Goal: Information Seeking & Learning: Learn about a topic

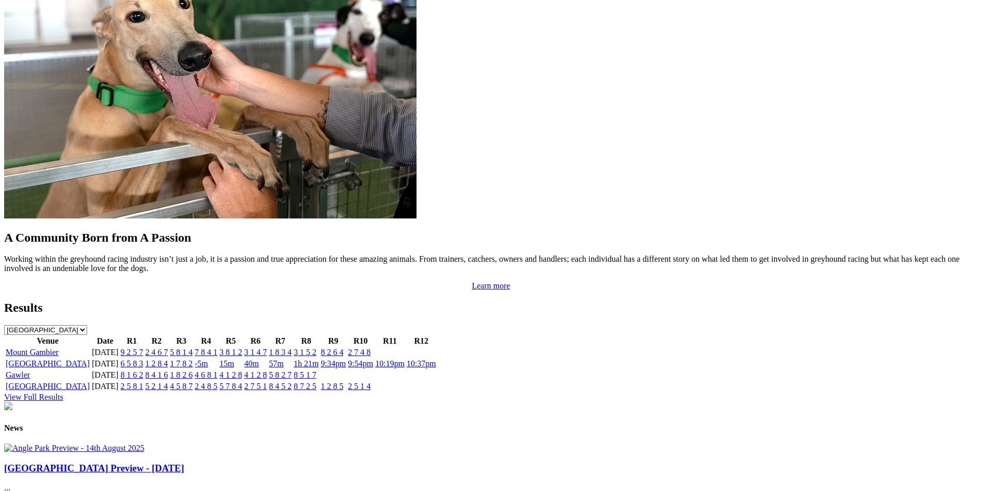
scroll to position [957, 0]
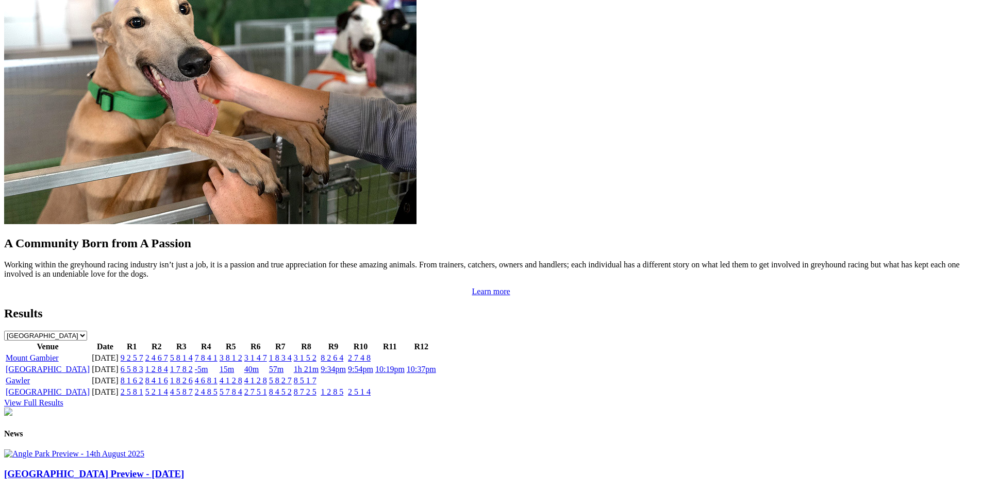
click at [234, 365] on link "15m" at bounding box center [227, 369] width 14 height 9
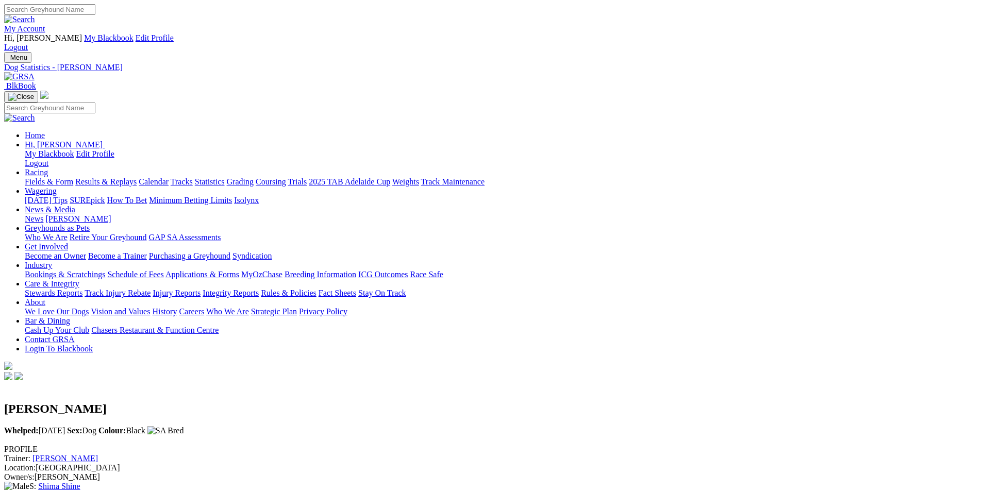
click at [35, 72] on img at bounding box center [19, 76] width 30 height 9
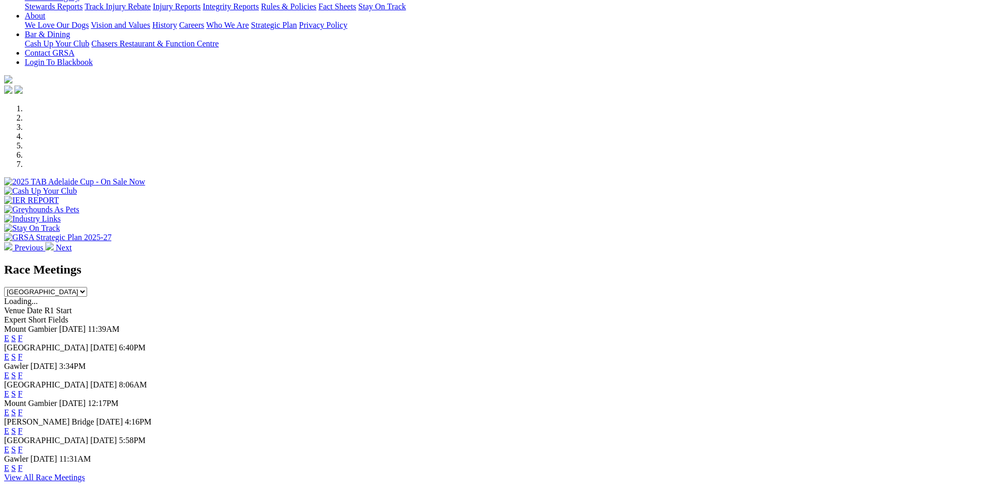
scroll to position [274, 0]
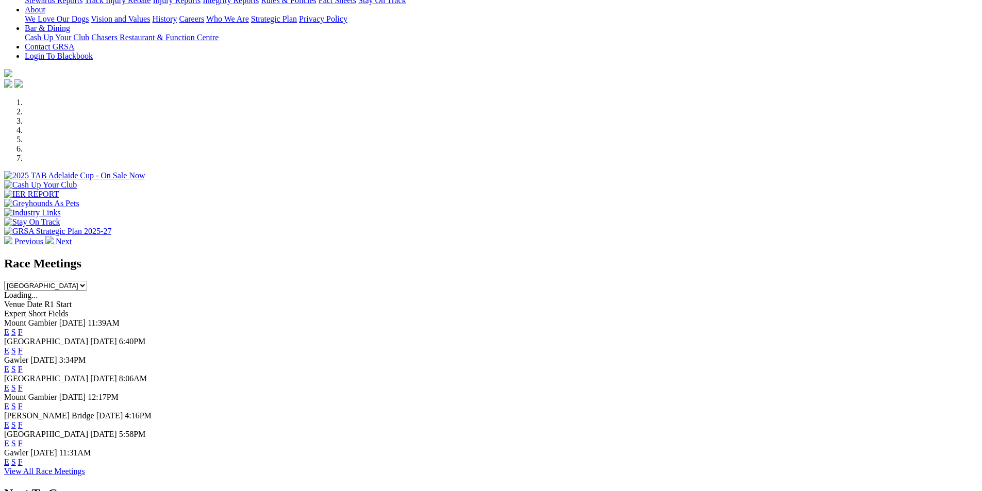
click at [23, 439] on link "F" at bounding box center [20, 443] width 5 height 9
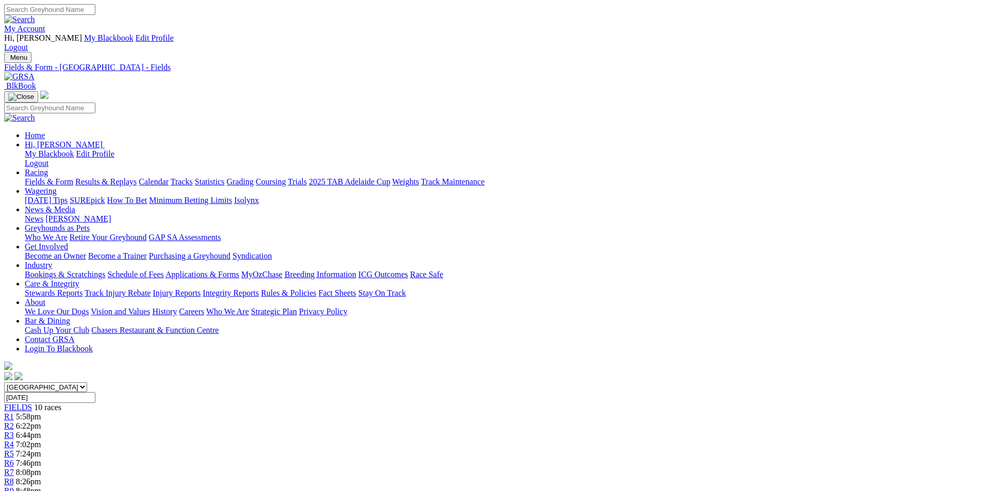
click at [219, 52] on div "Menu Fields & Form - [GEOGRAPHIC_DATA] - Fields BlkBook Home Hi, [PERSON_NAME] …" at bounding box center [490, 217] width 973 height 330
click at [35, 72] on img at bounding box center [19, 76] width 30 height 9
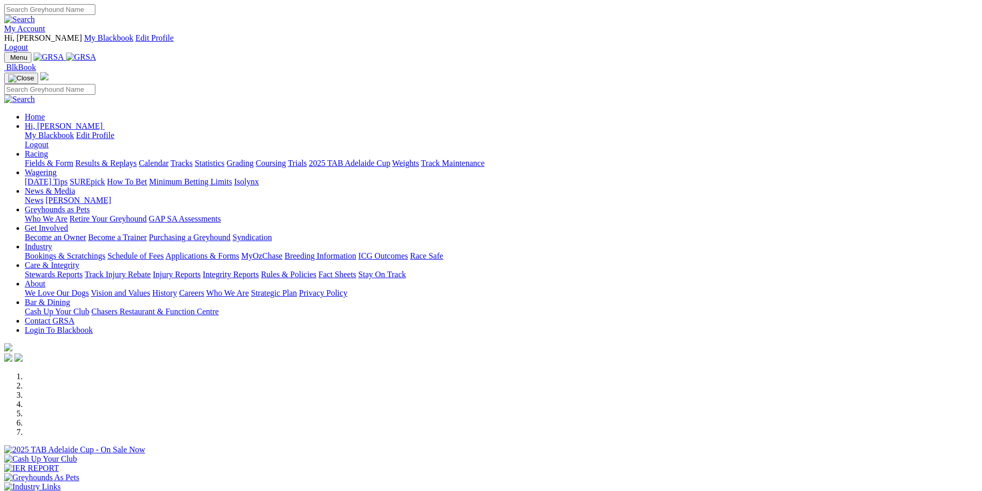
scroll to position [448, 0]
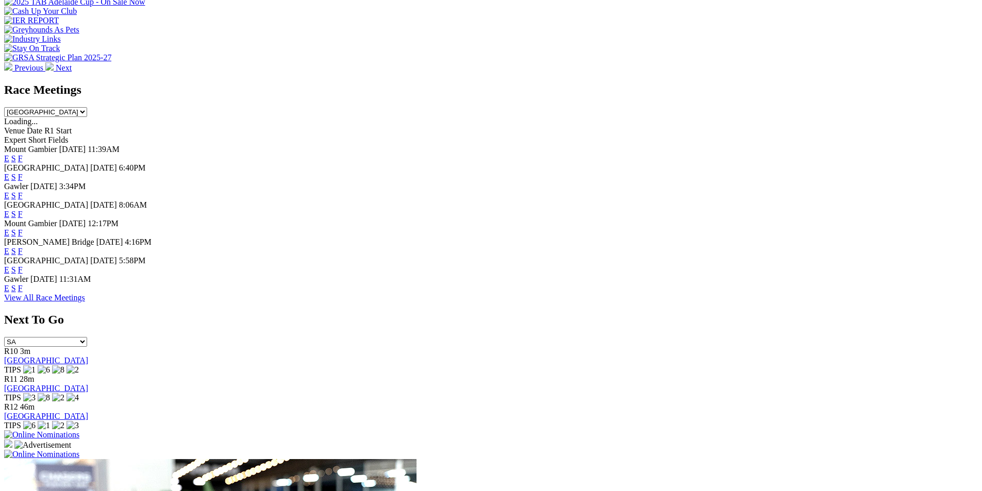
click at [23, 284] on link "F" at bounding box center [20, 288] width 5 height 9
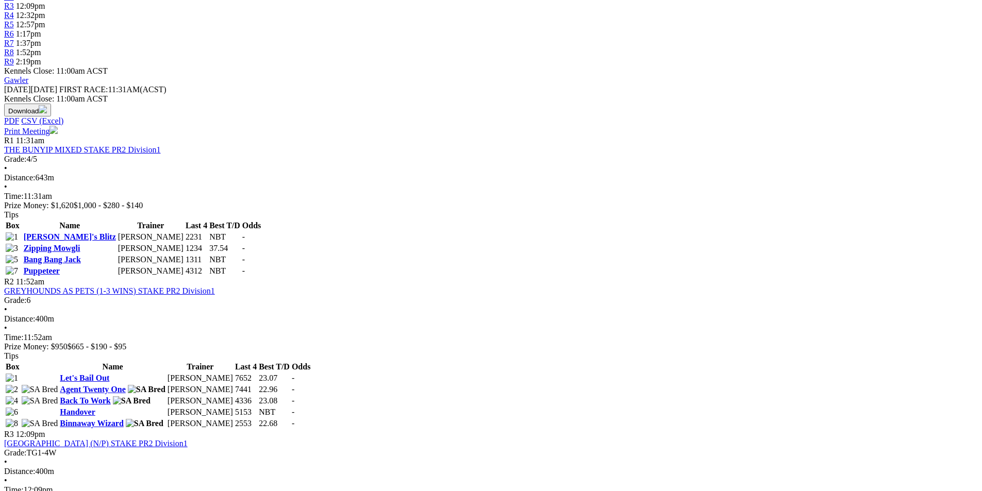
scroll to position [435, 0]
